Goal: Task Accomplishment & Management: Manage account settings

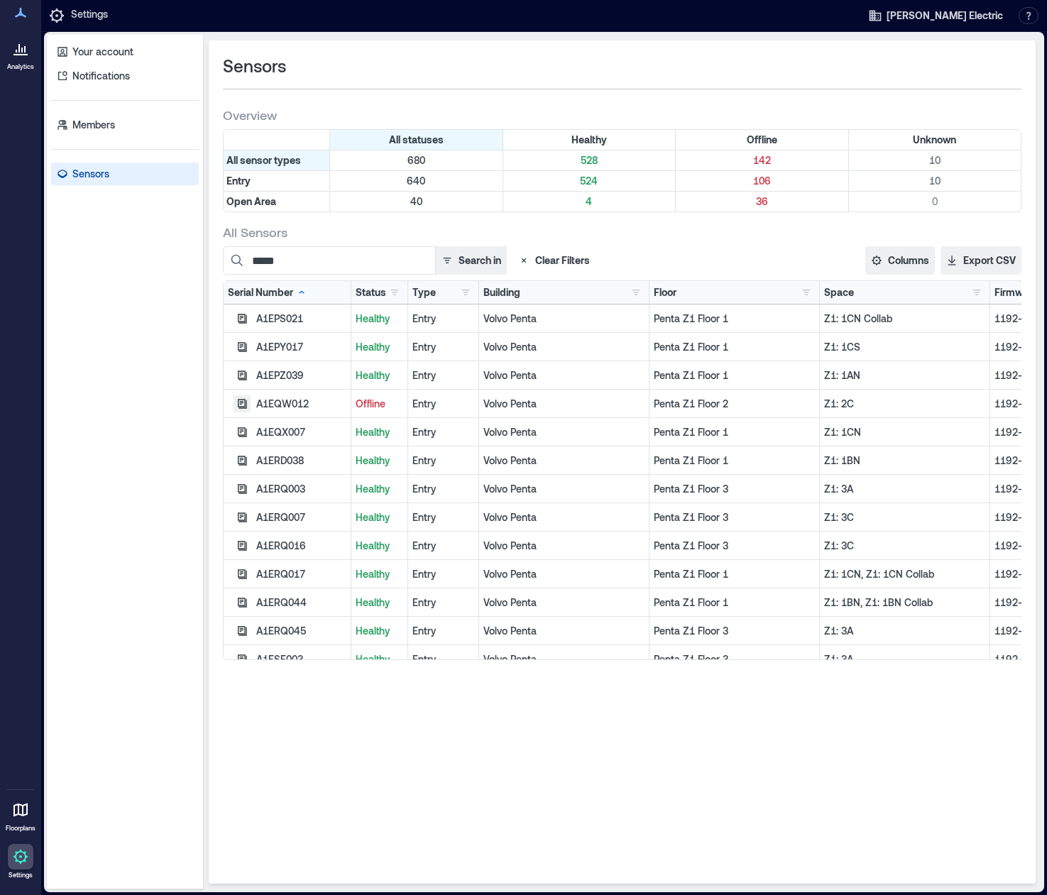
click at [243, 403] on icon "button" at bounding box center [242, 403] width 9 height 9
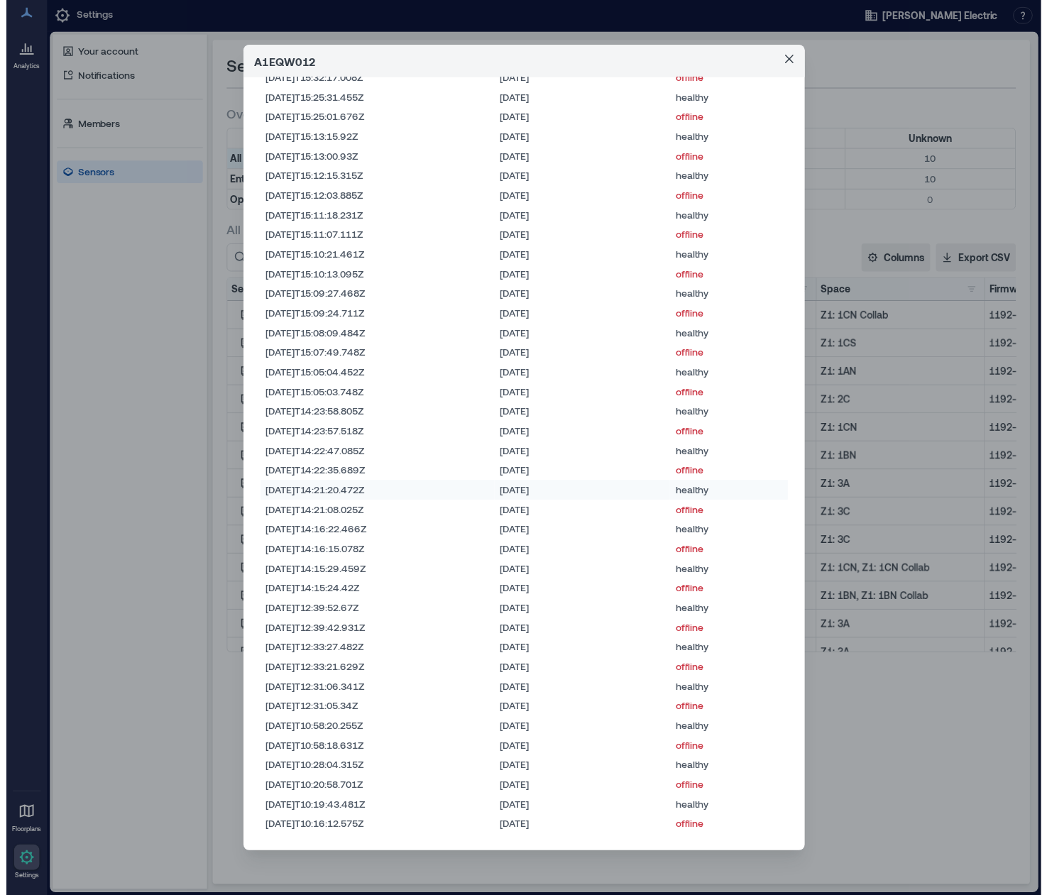
scroll to position [18974, 0]
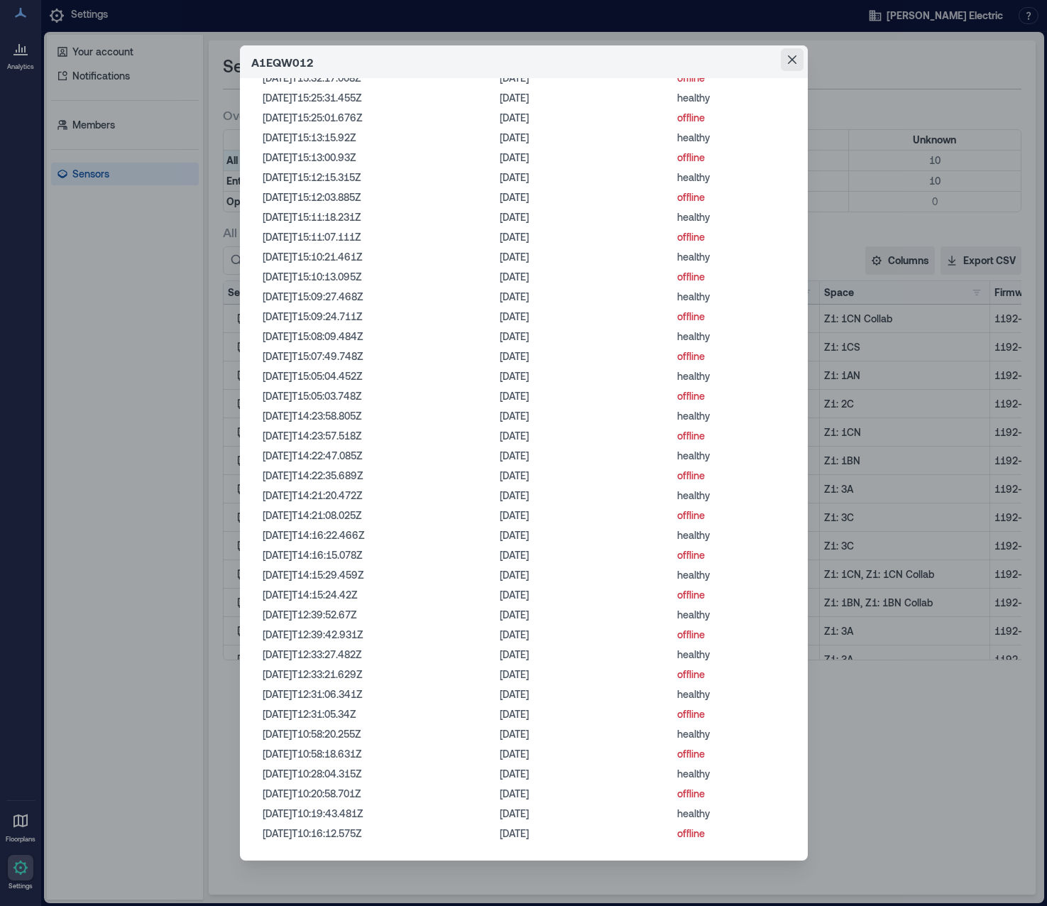
click at [788, 60] on icon "Close" at bounding box center [792, 59] width 9 height 9
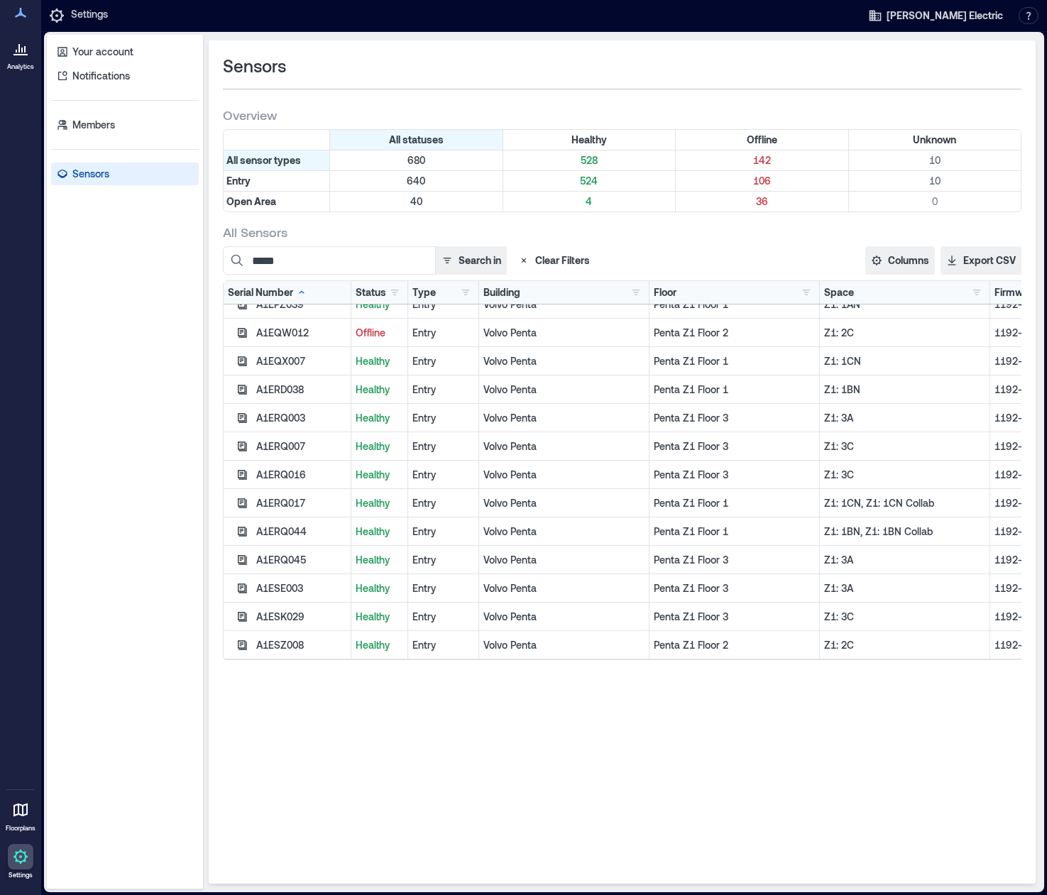
scroll to position [142, 0]
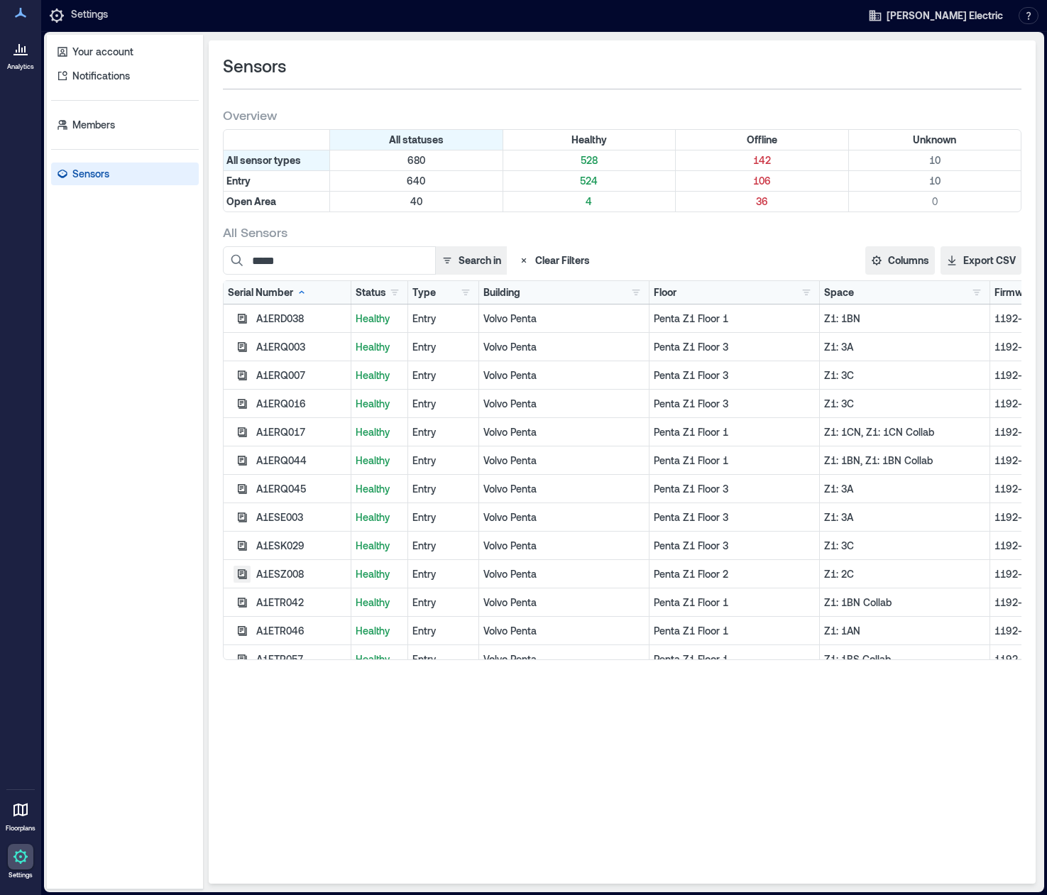
click at [243, 574] on icon "button" at bounding box center [241, 574] width 11 height 11
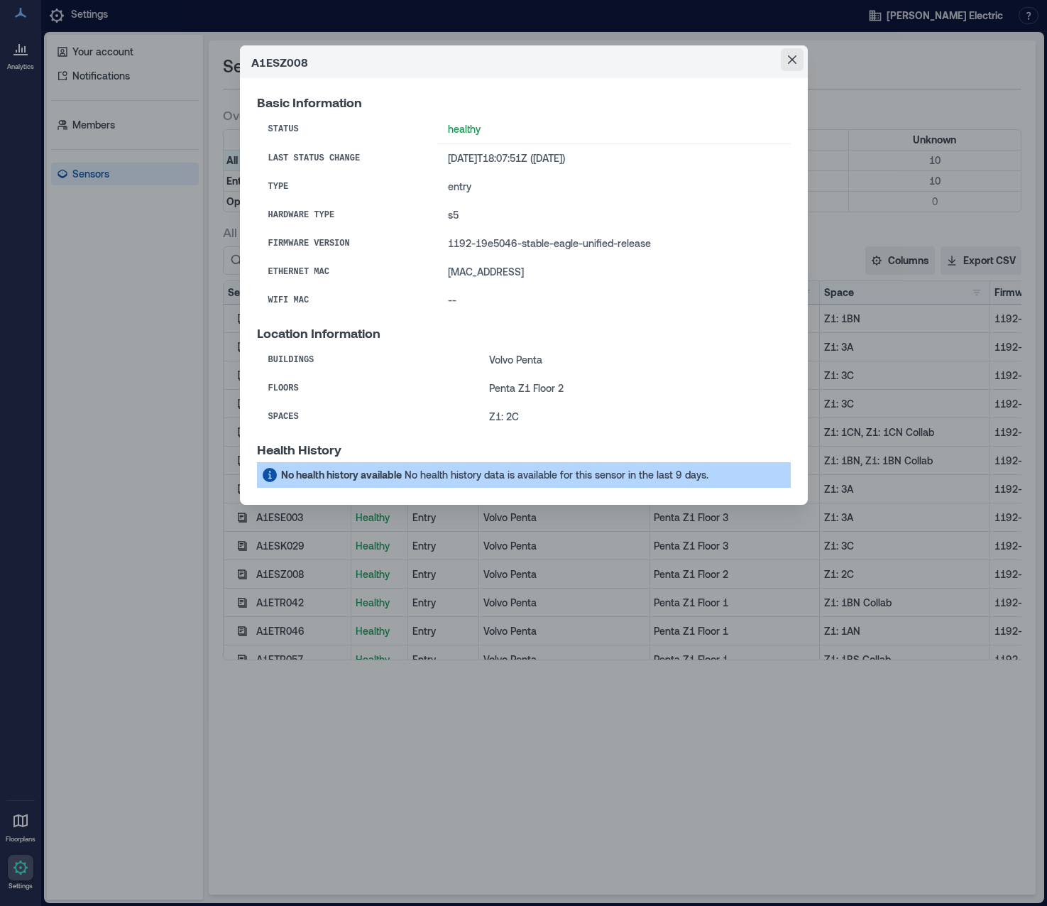
click at [788, 63] on icon "Close" at bounding box center [791, 59] width 9 height 9
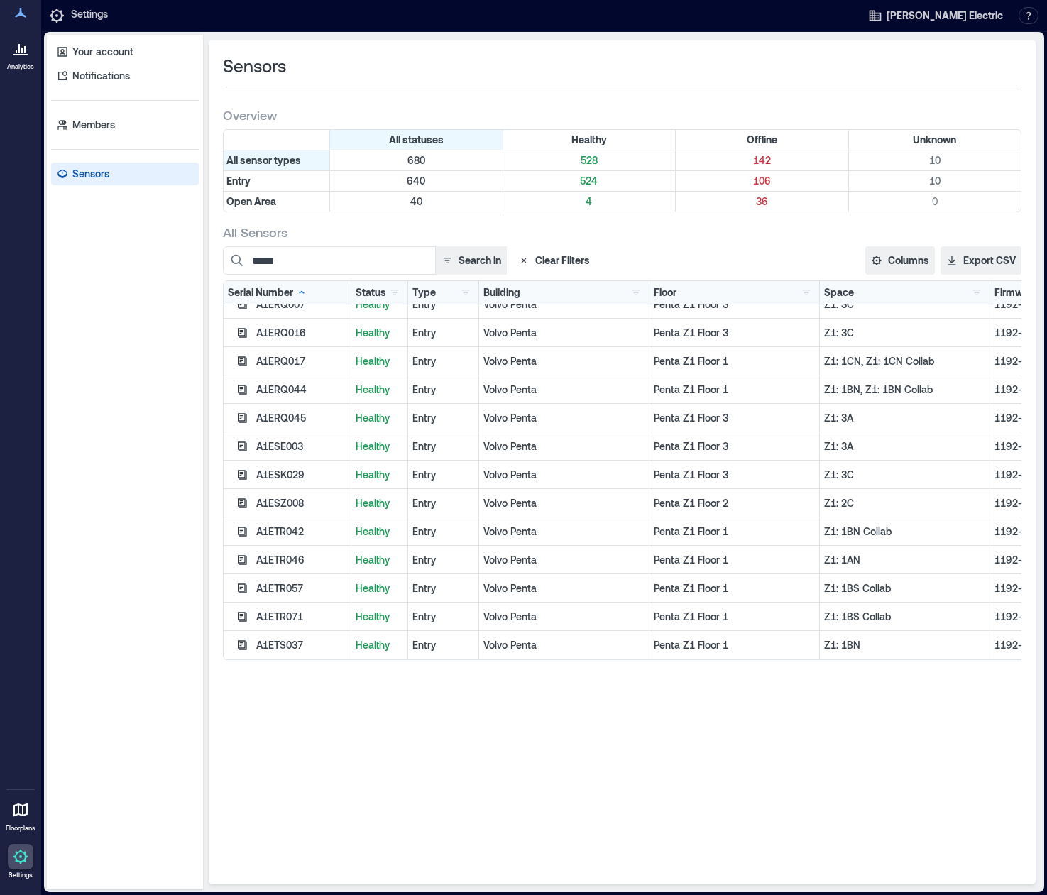
scroll to position [284, 0]
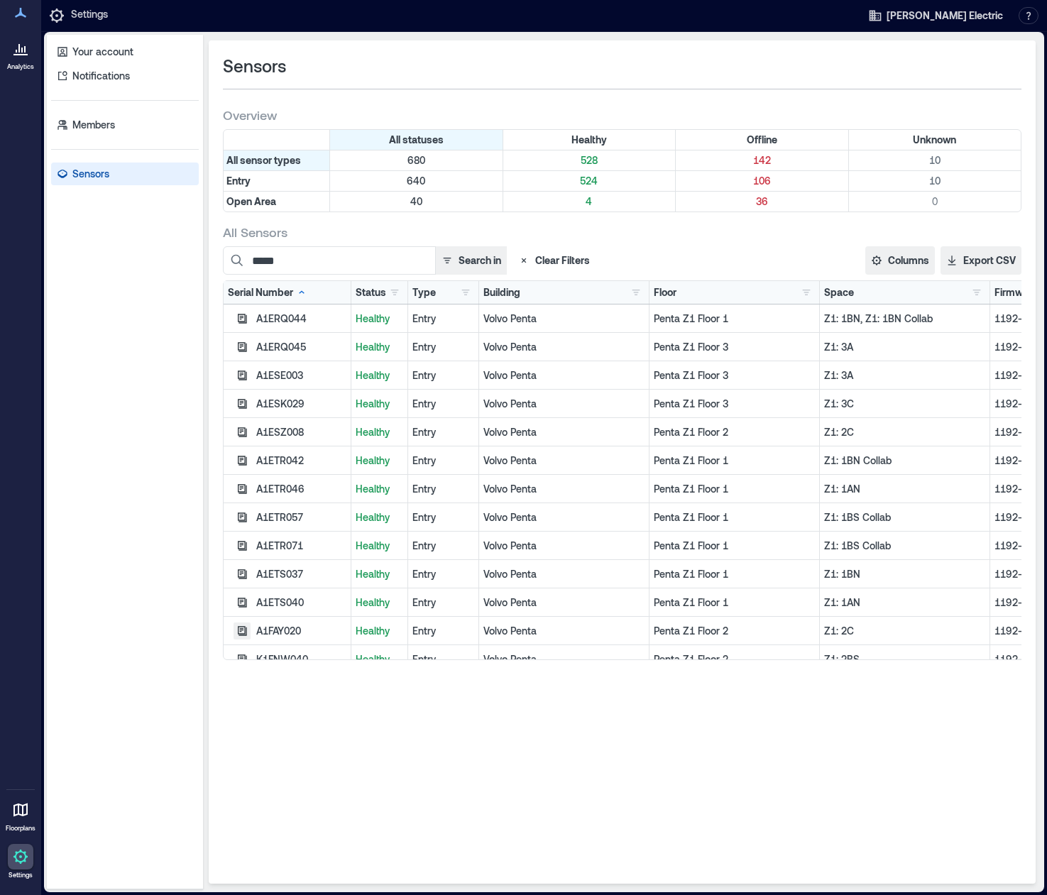
click at [241, 630] on icon "button" at bounding box center [241, 630] width 11 height 11
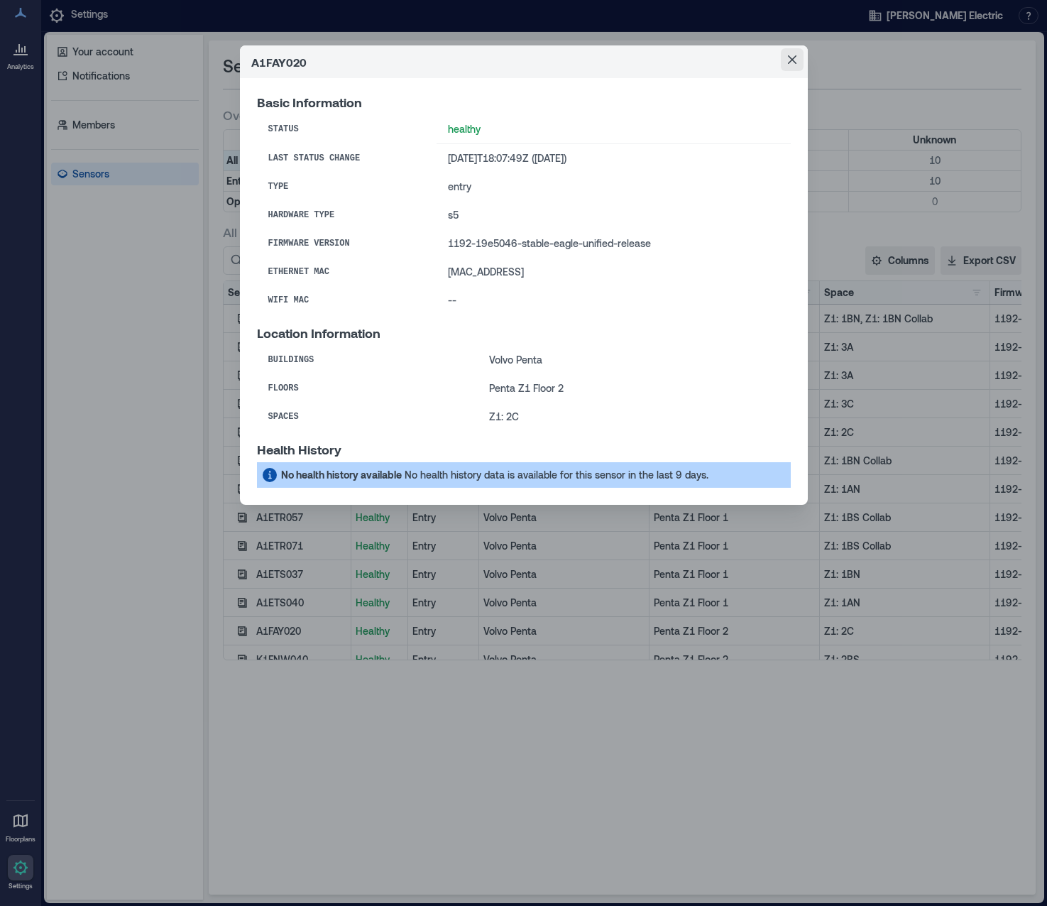
click at [794, 57] on icon "Close" at bounding box center [792, 59] width 9 height 9
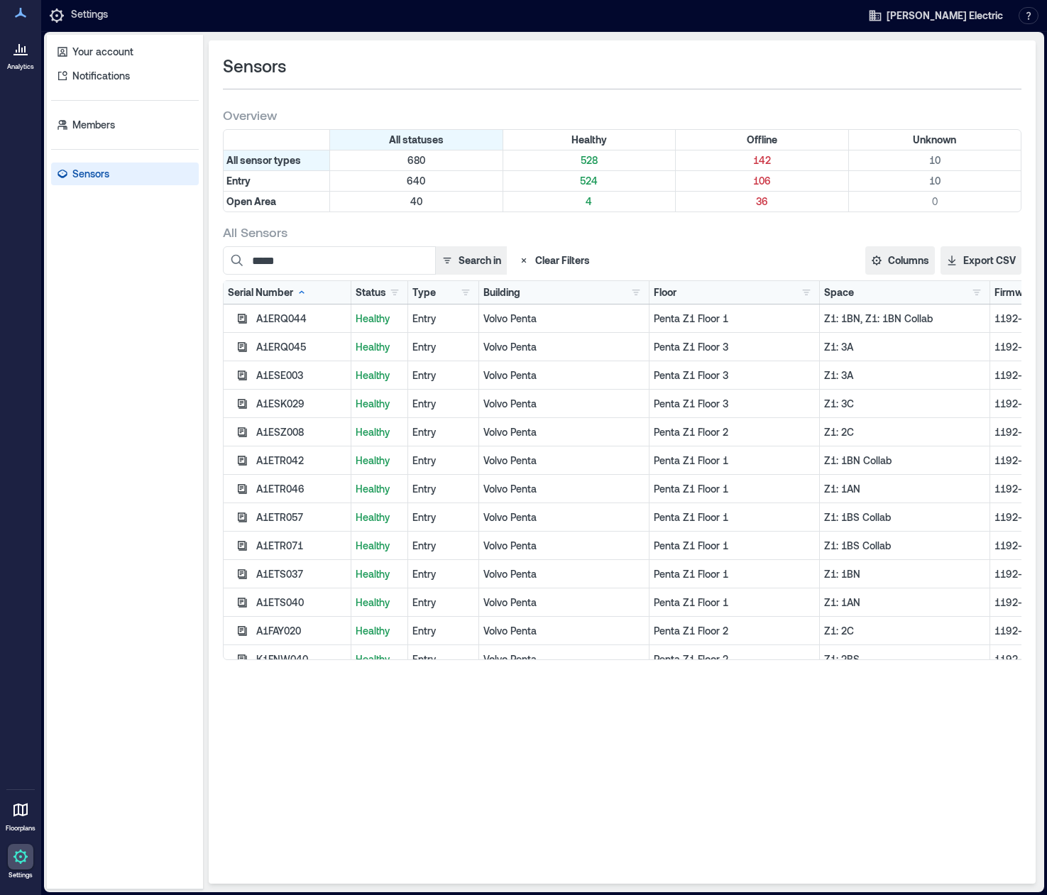
scroll to position [0, 0]
click at [241, 317] on icon "button" at bounding box center [241, 318] width 11 height 11
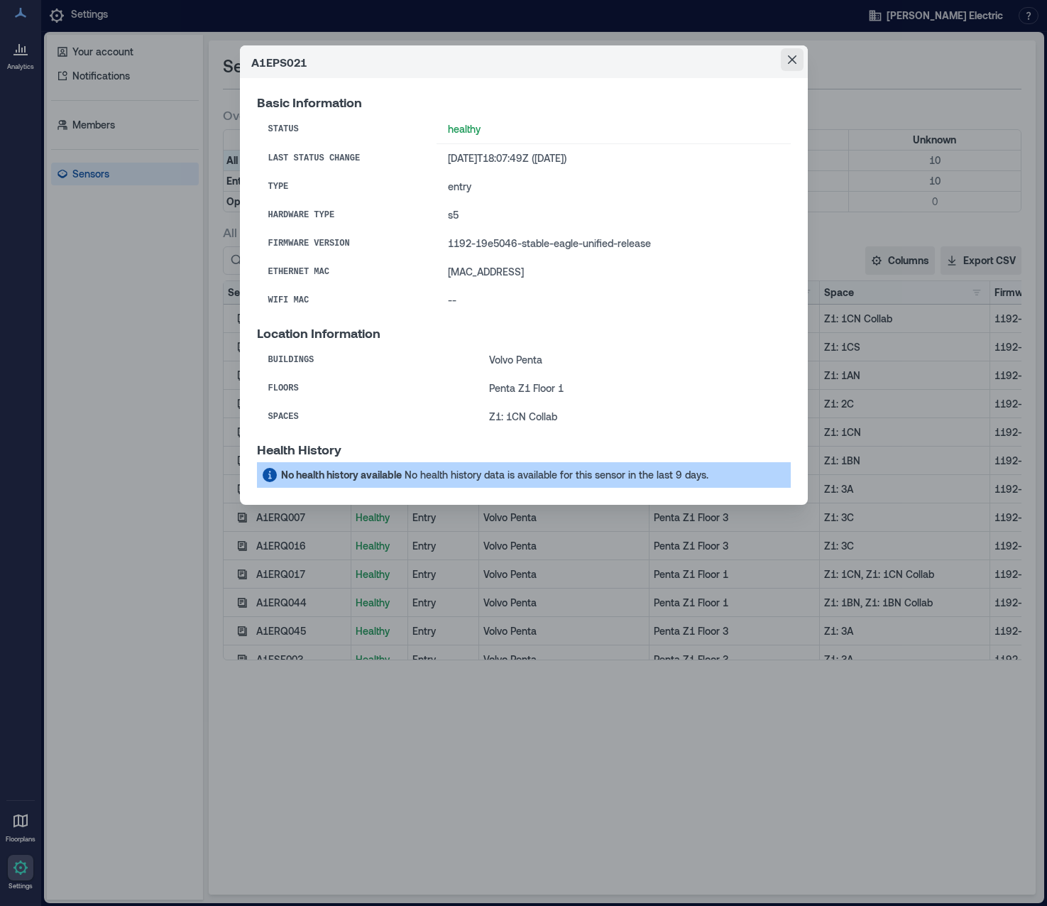
drag, startPoint x: 794, startPoint y: 60, endPoint x: 652, endPoint y: 244, distance: 232.9
click at [794, 60] on icon "Close" at bounding box center [792, 59] width 9 height 9
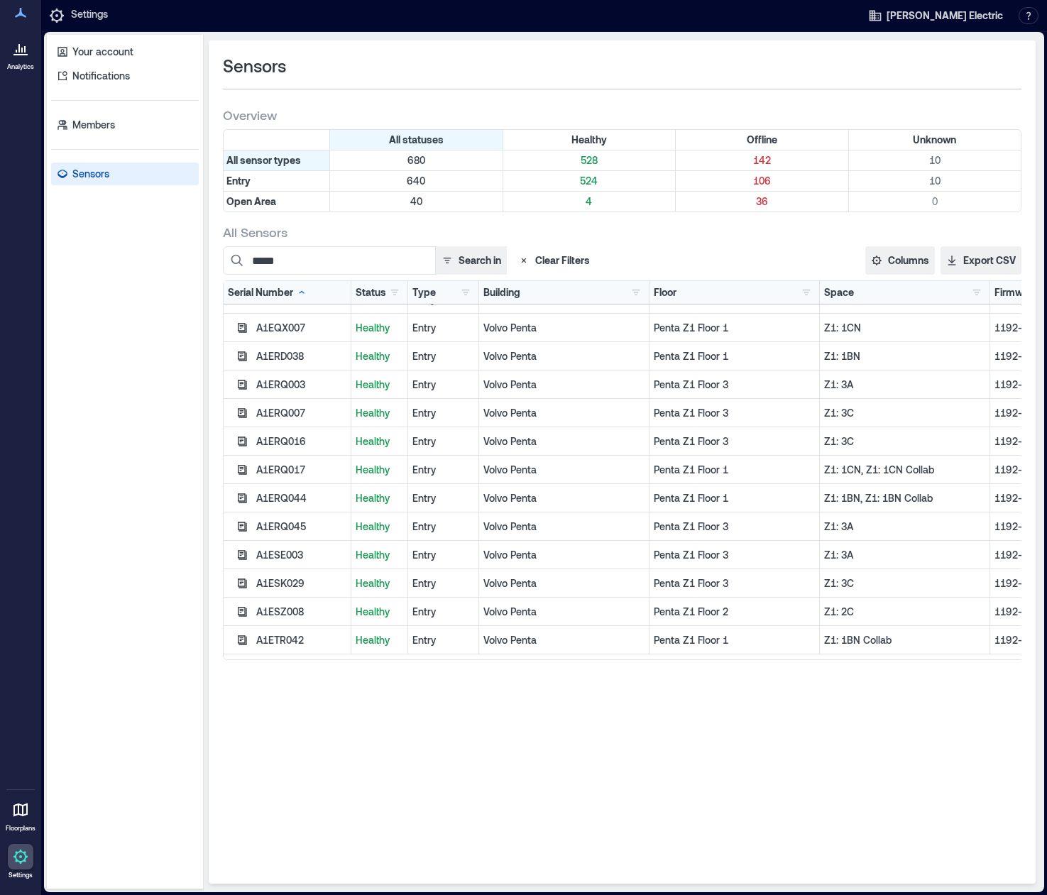
scroll to position [142, 0]
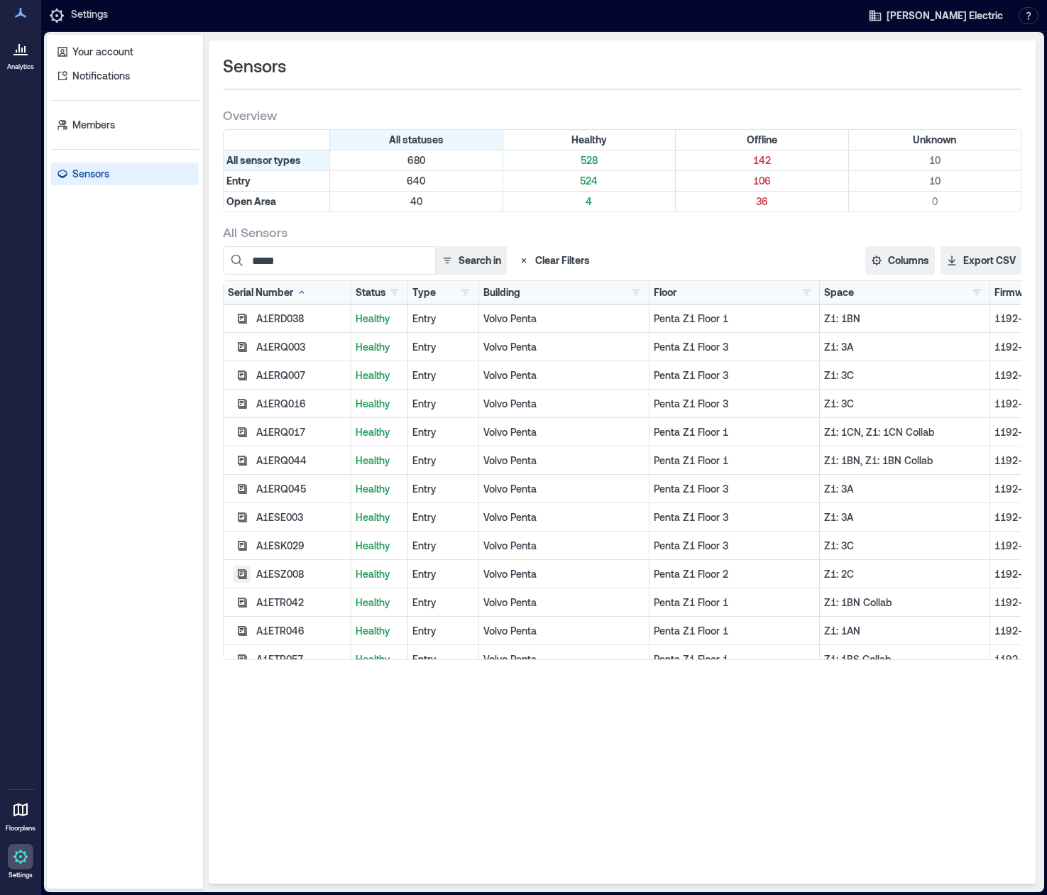
click at [247, 573] on icon "button" at bounding box center [242, 573] width 9 height 9
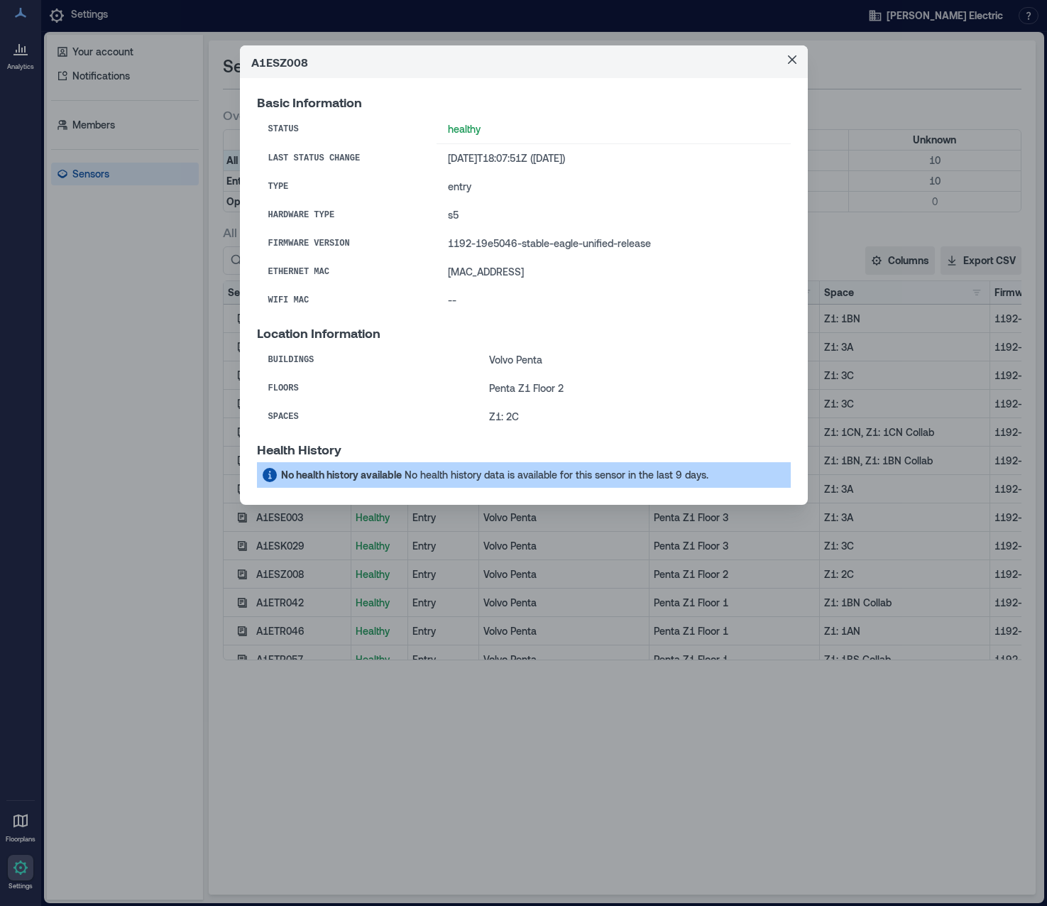
click at [420, 62] on header "A1ESZ008" at bounding box center [524, 61] width 568 height 33
click at [788, 60] on icon "Close" at bounding box center [792, 59] width 9 height 9
